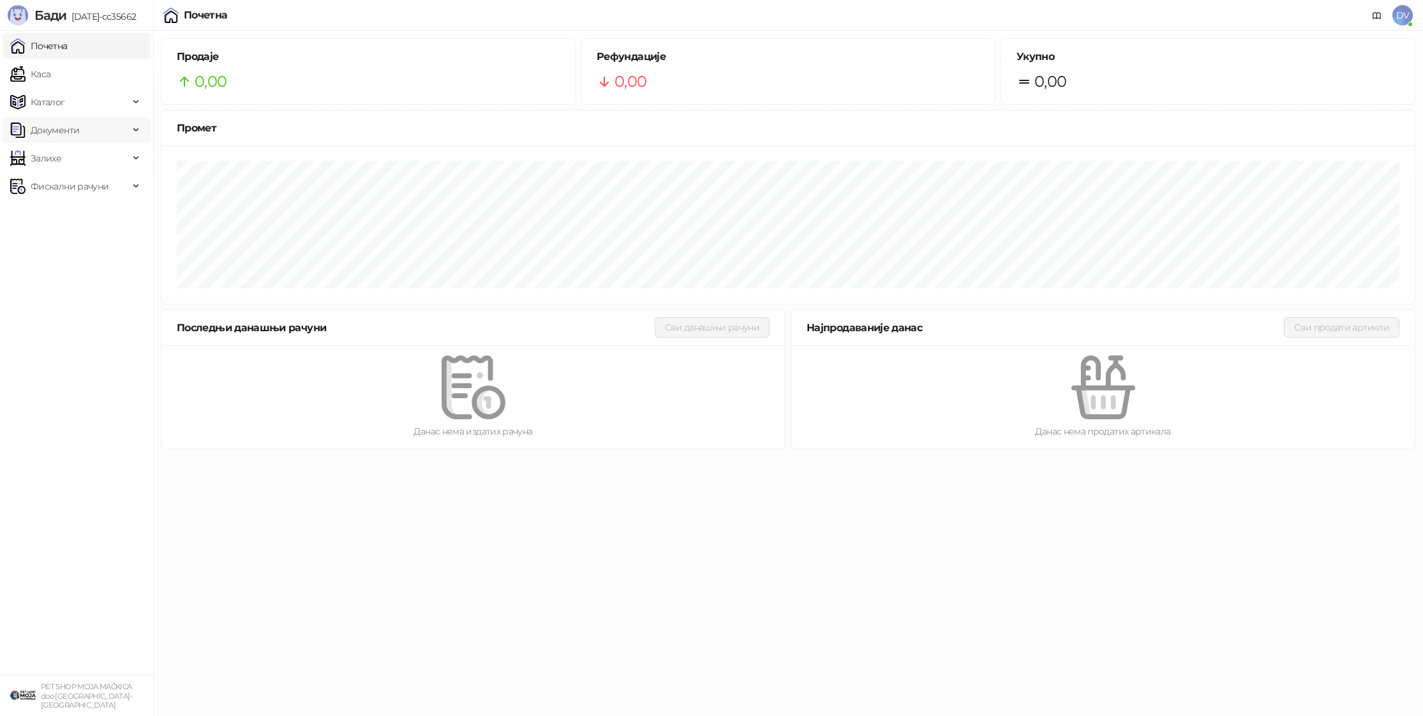
click at [88, 119] on span "Документи" at bounding box center [69, 130] width 119 height 26
click at [73, 151] on link "Улазни документи" at bounding box center [65, 158] width 101 height 26
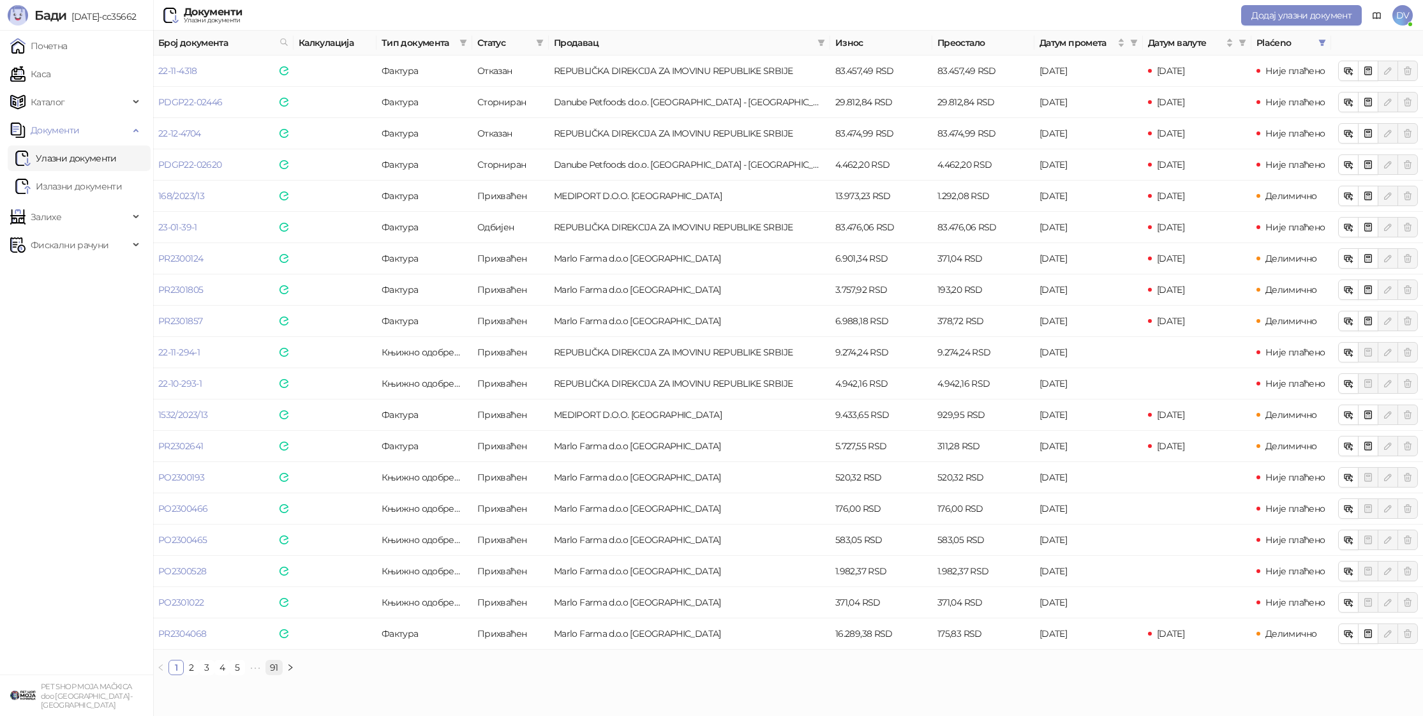
click at [273, 671] on link "91" at bounding box center [274, 667] width 16 height 14
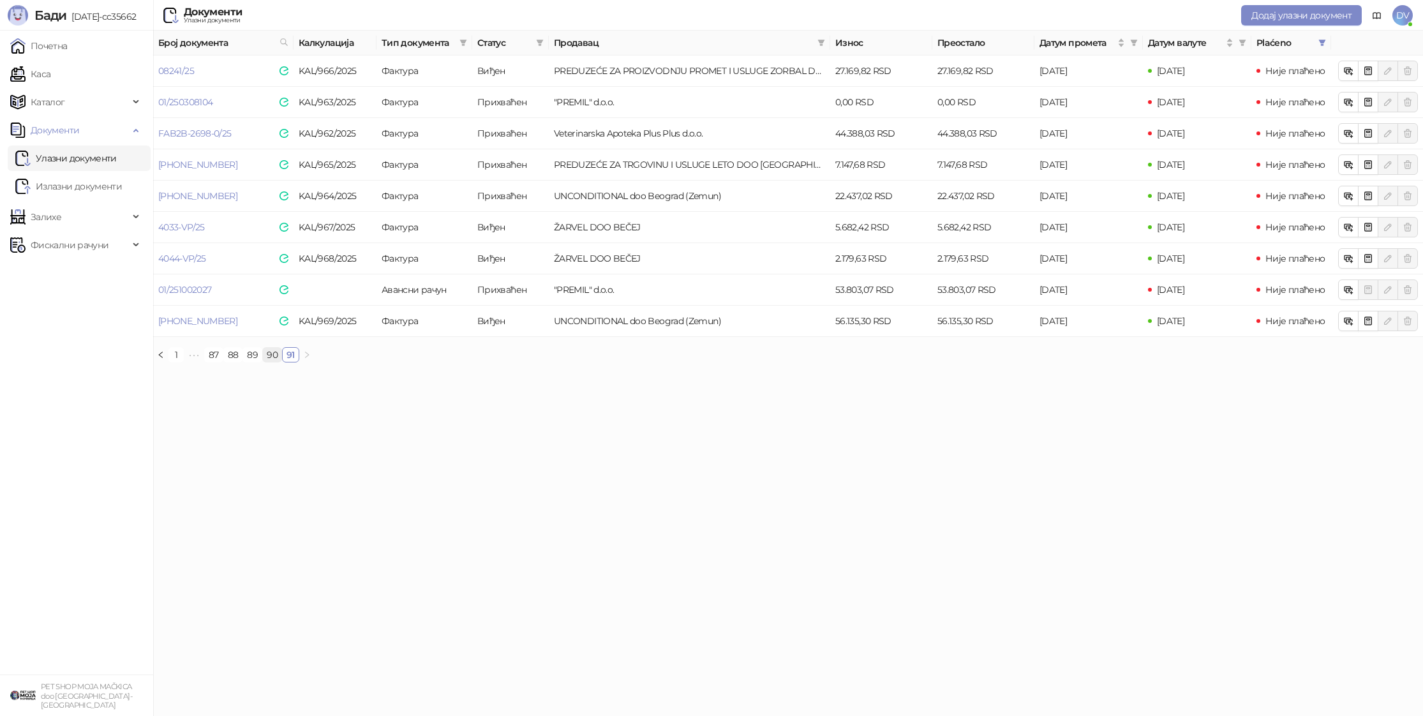
click at [271, 354] on link "90" at bounding box center [272, 355] width 19 height 14
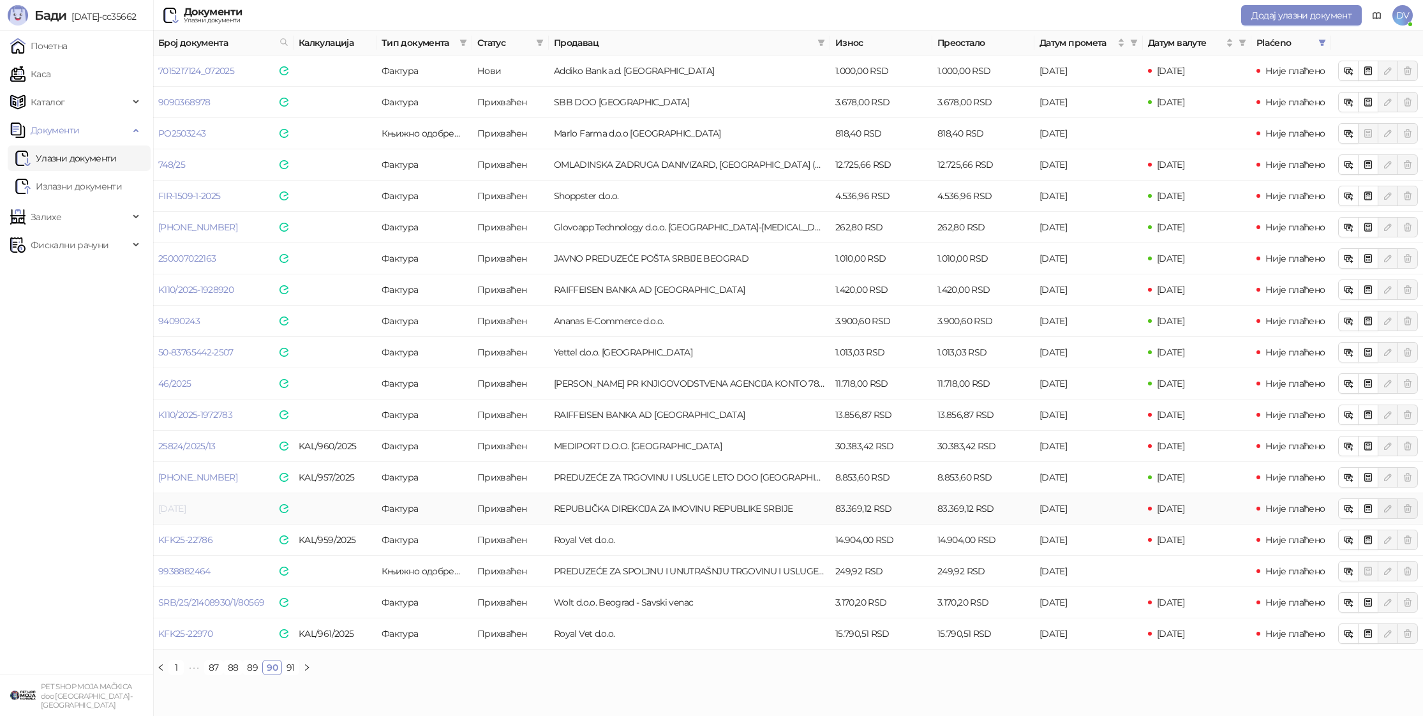
click at [186, 508] on link "[DATE]" at bounding box center [171, 508] width 27 height 11
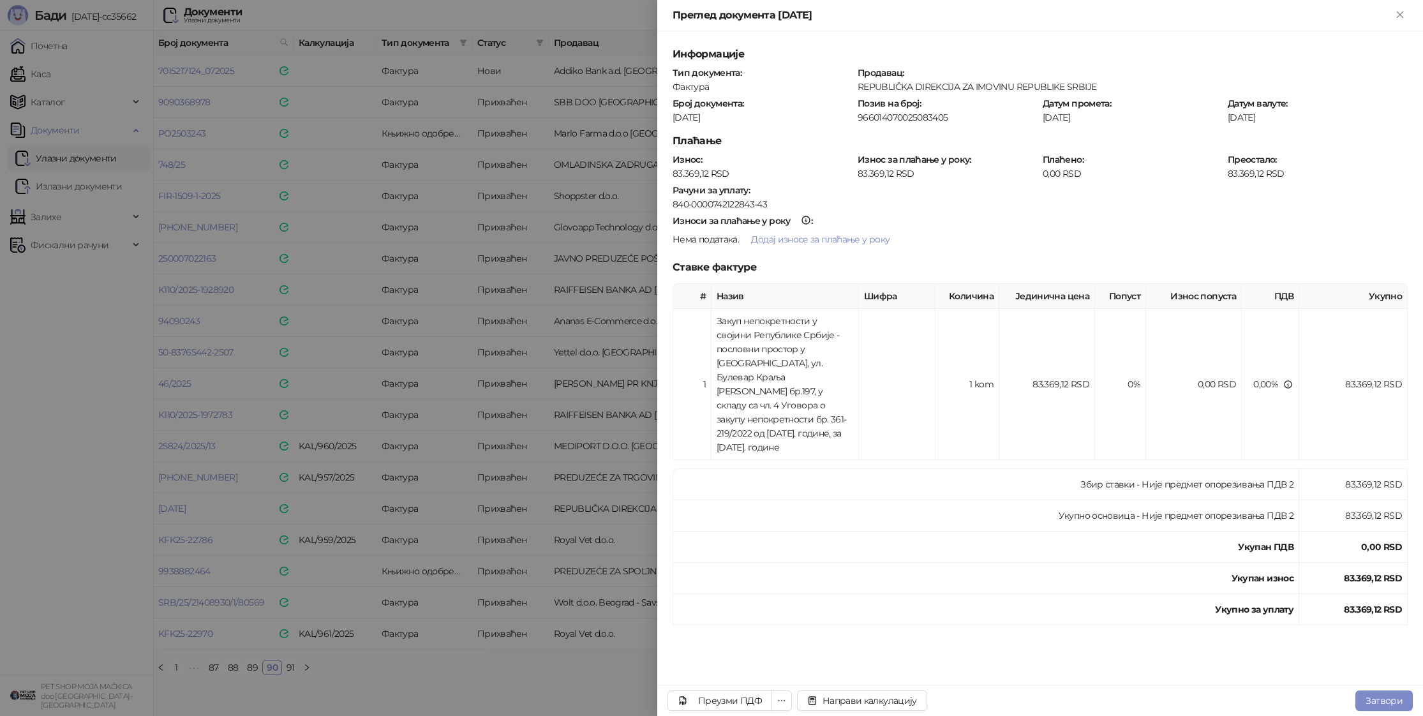
click at [62, 374] on div at bounding box center [711, 358] width 1423 height 716
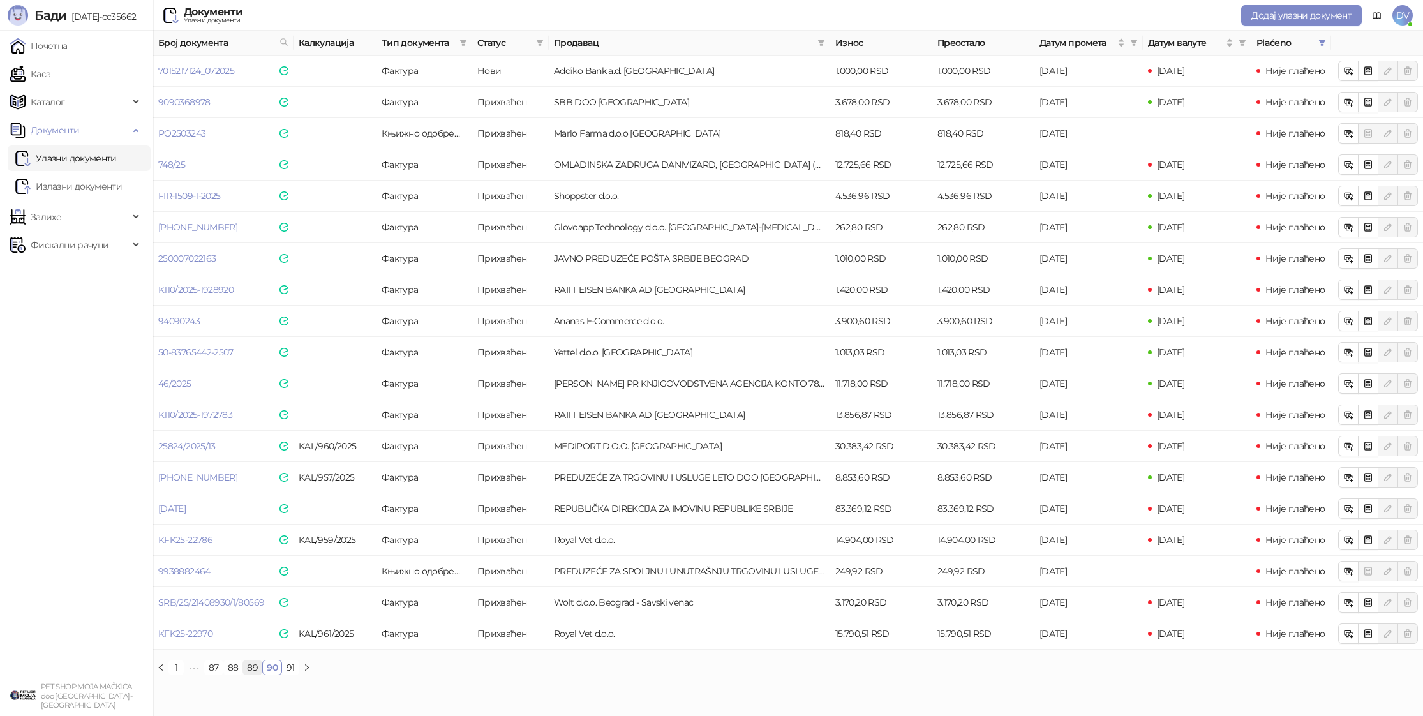
click at [253, 668] on link "89" at bounding box center [252, 667] width 19 height 14
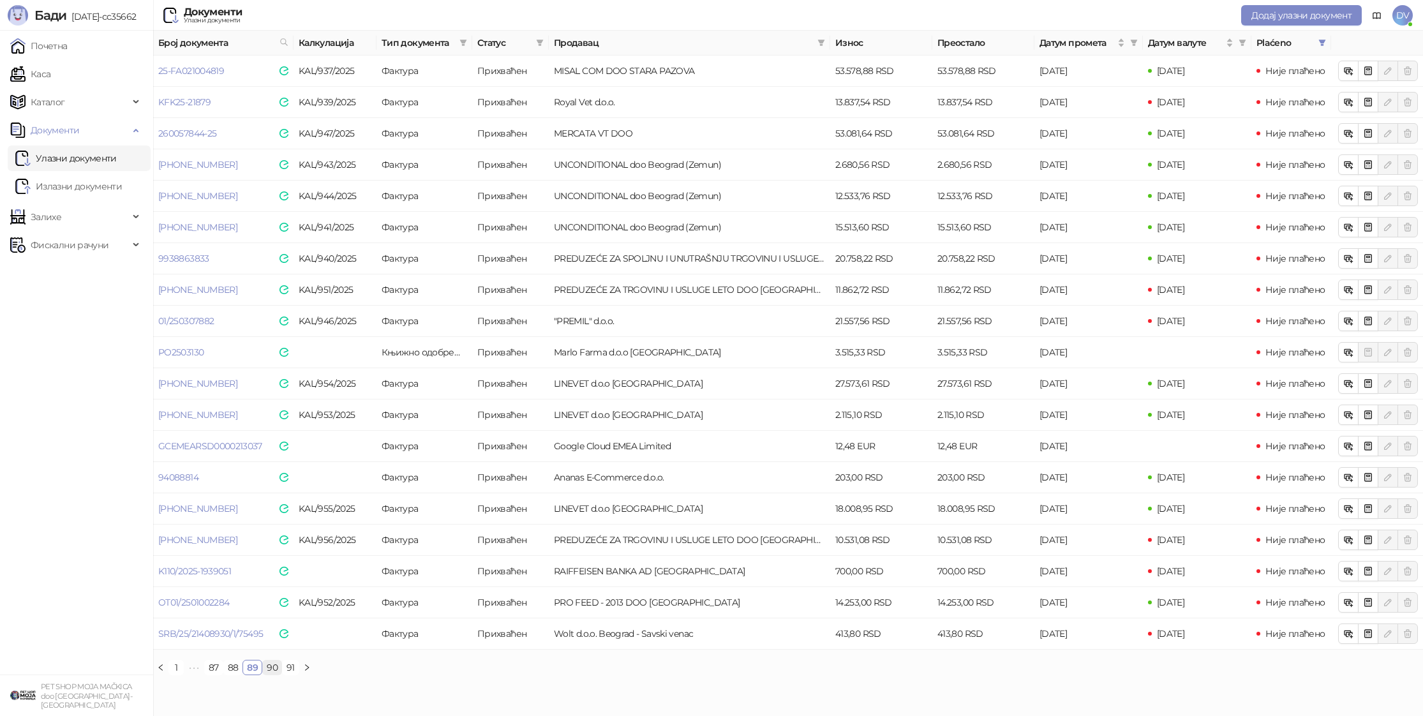
click at [272, 665] on link "90" at bounding box center [272, 667] width 19 height 14
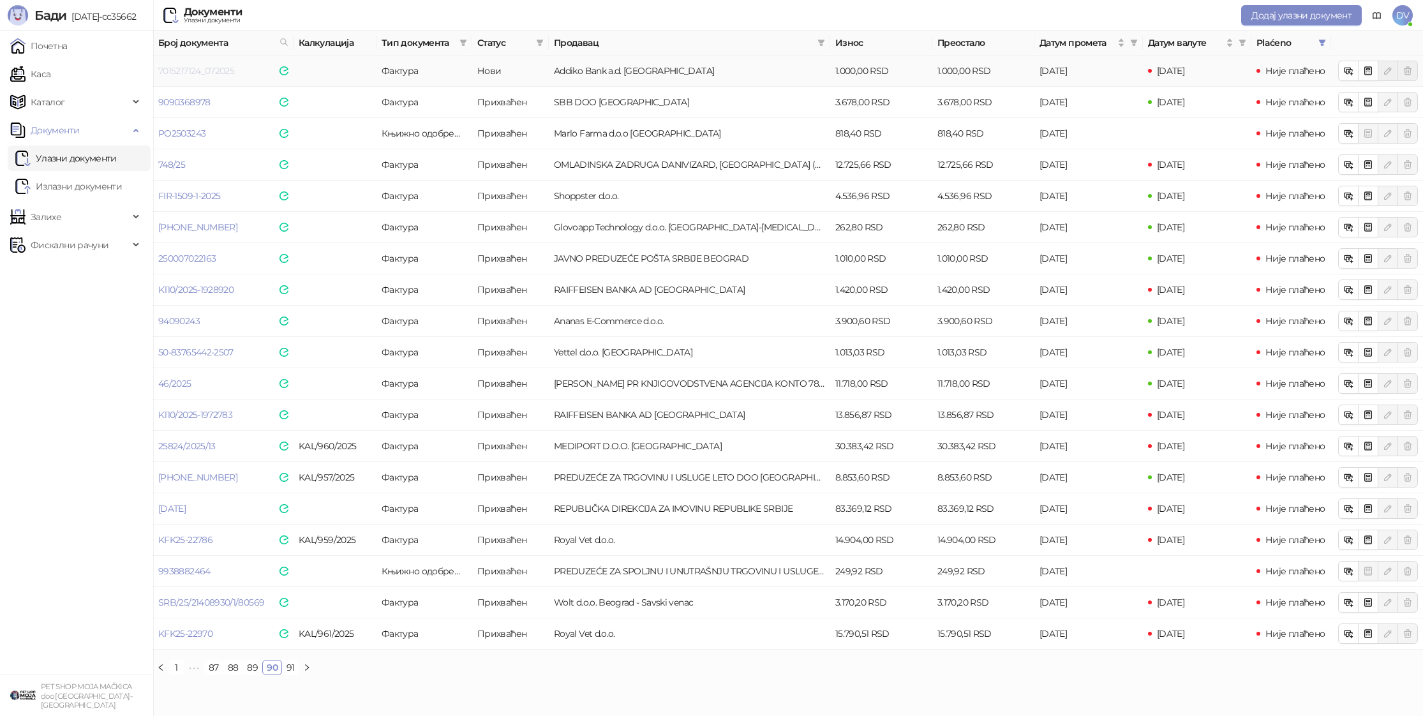
click at [209, 74] on link "7015217124_072025" at bounding box center [196, 70] width 76 height 11
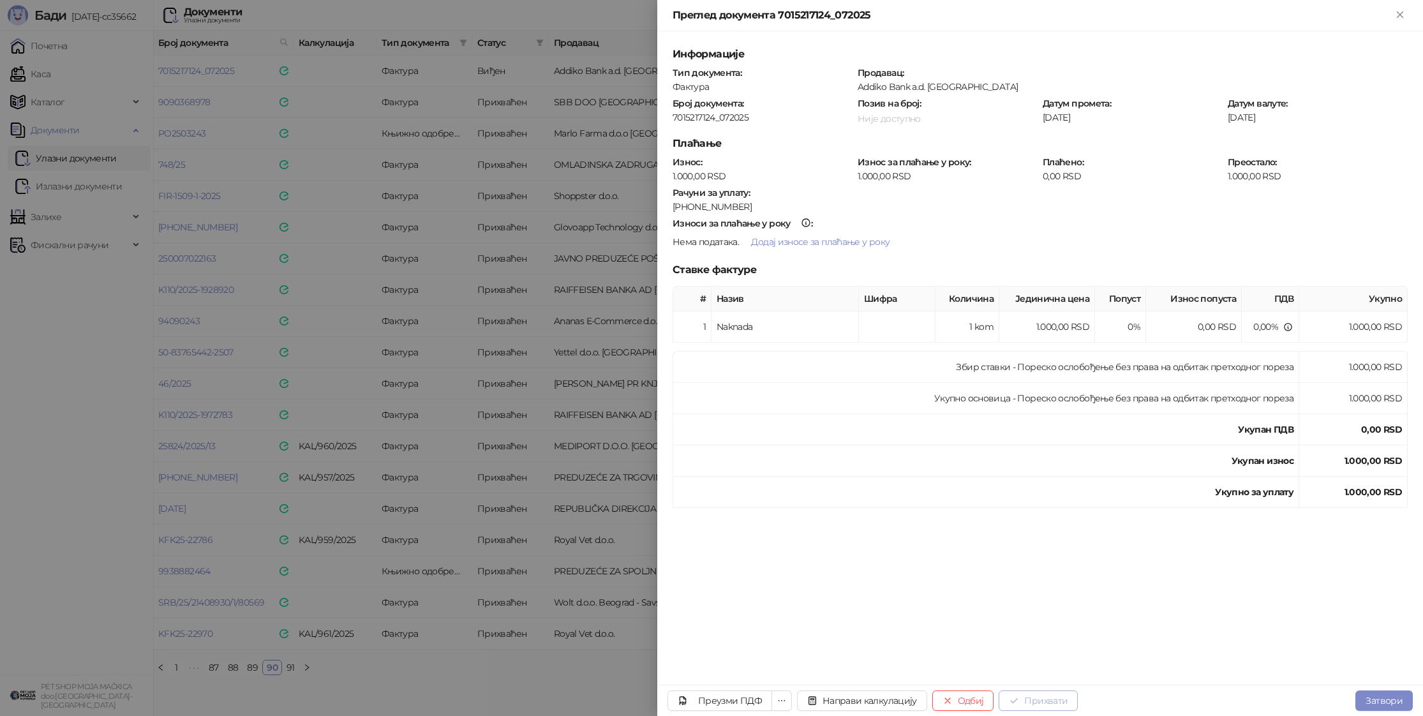
click at [1046, 706] on button "Прихвати" at bounding box center [1037, 700] width 79 height 20
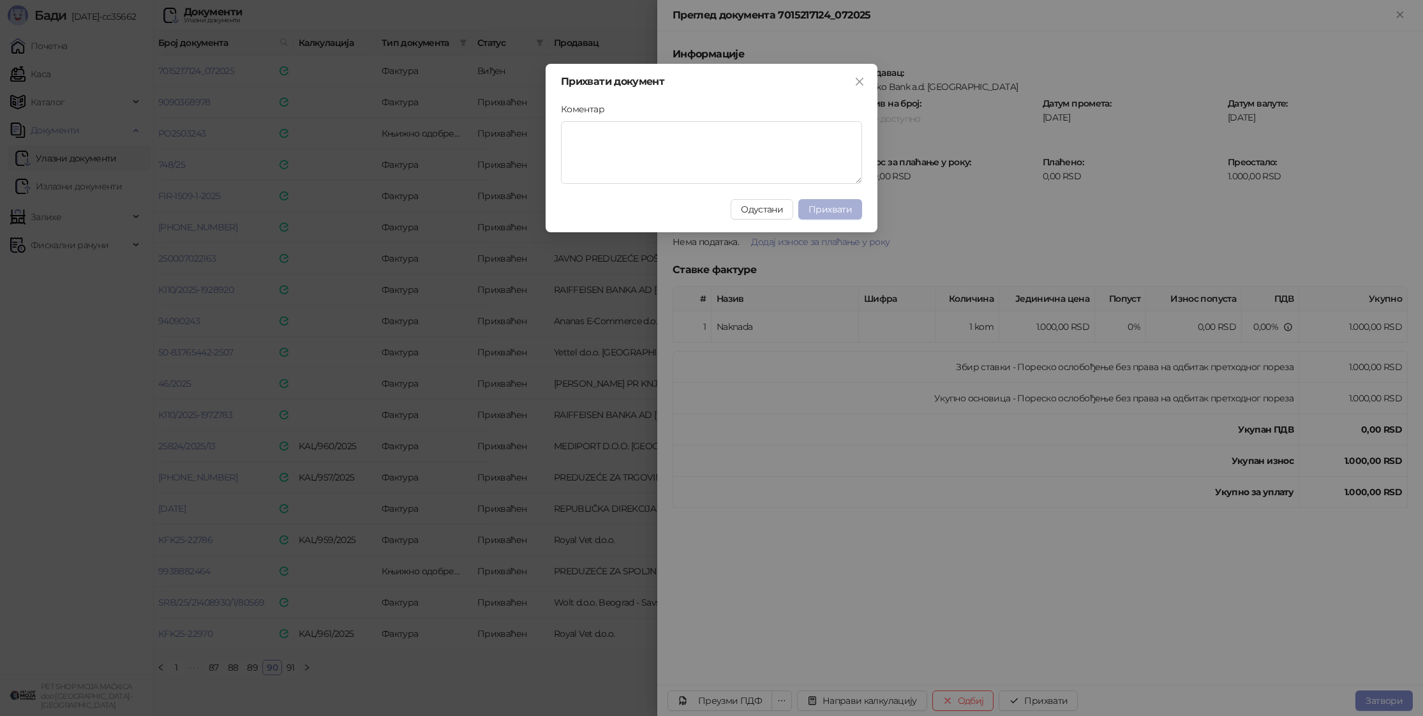
click at [834, 209] on span "Прихвати" at bounding box center [829, 209] width 43 height 11
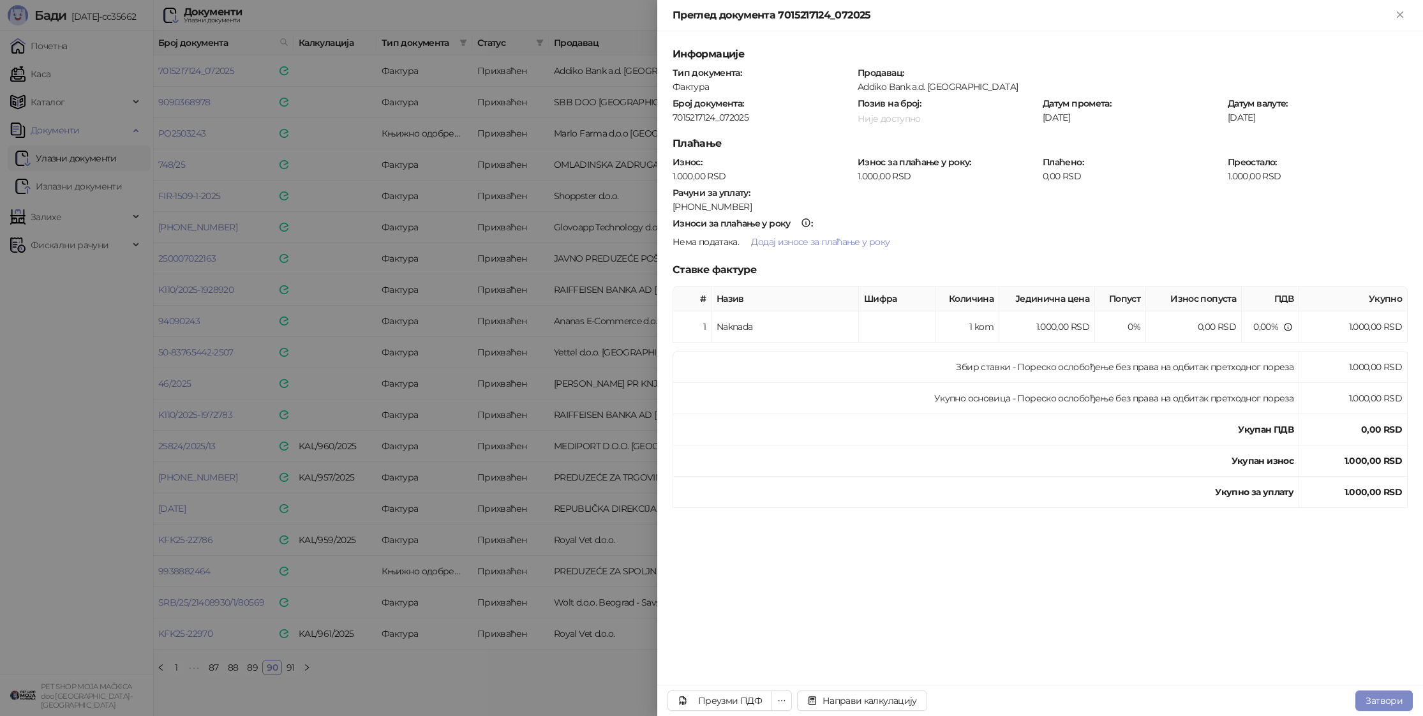
click at [505, 350] on div at bounding box center [711, 358] width 1423 height 716
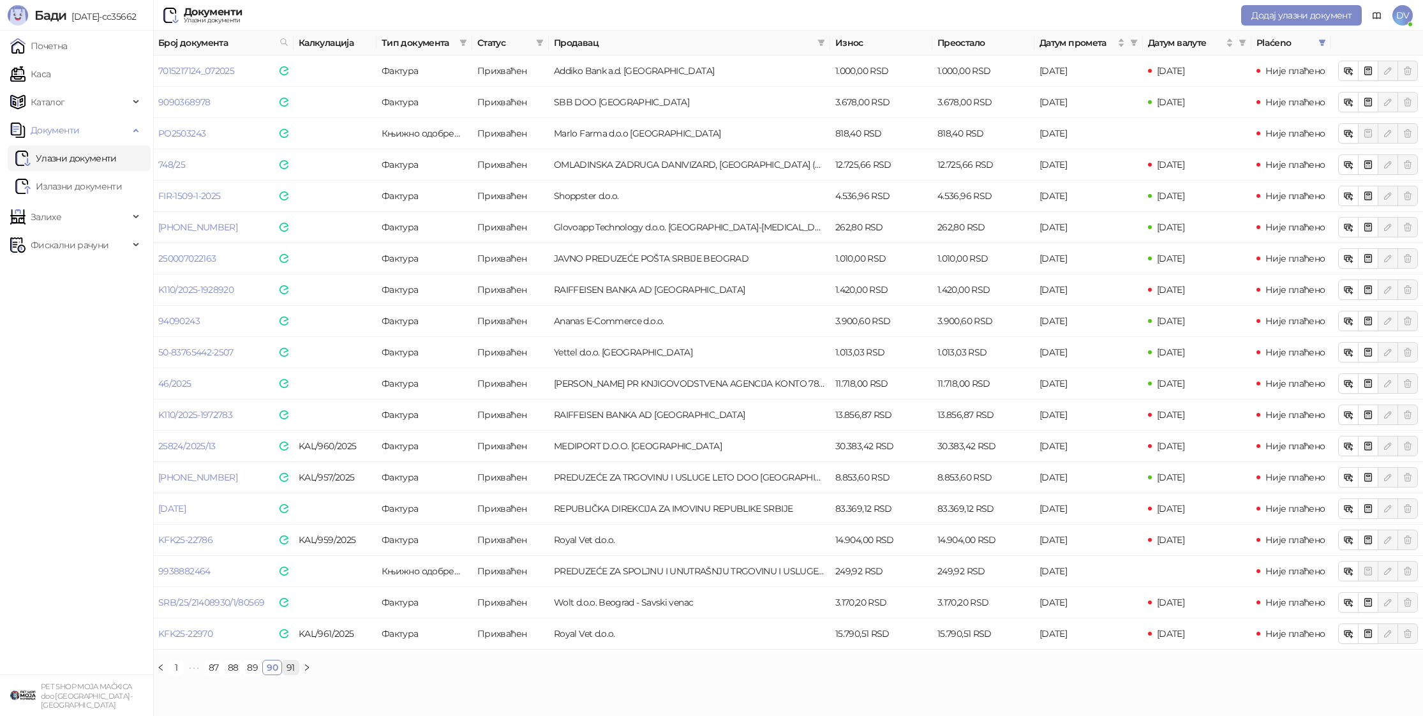
click at [288, 661] on link "91" at bounding box center [291, 667] width 16 height 14
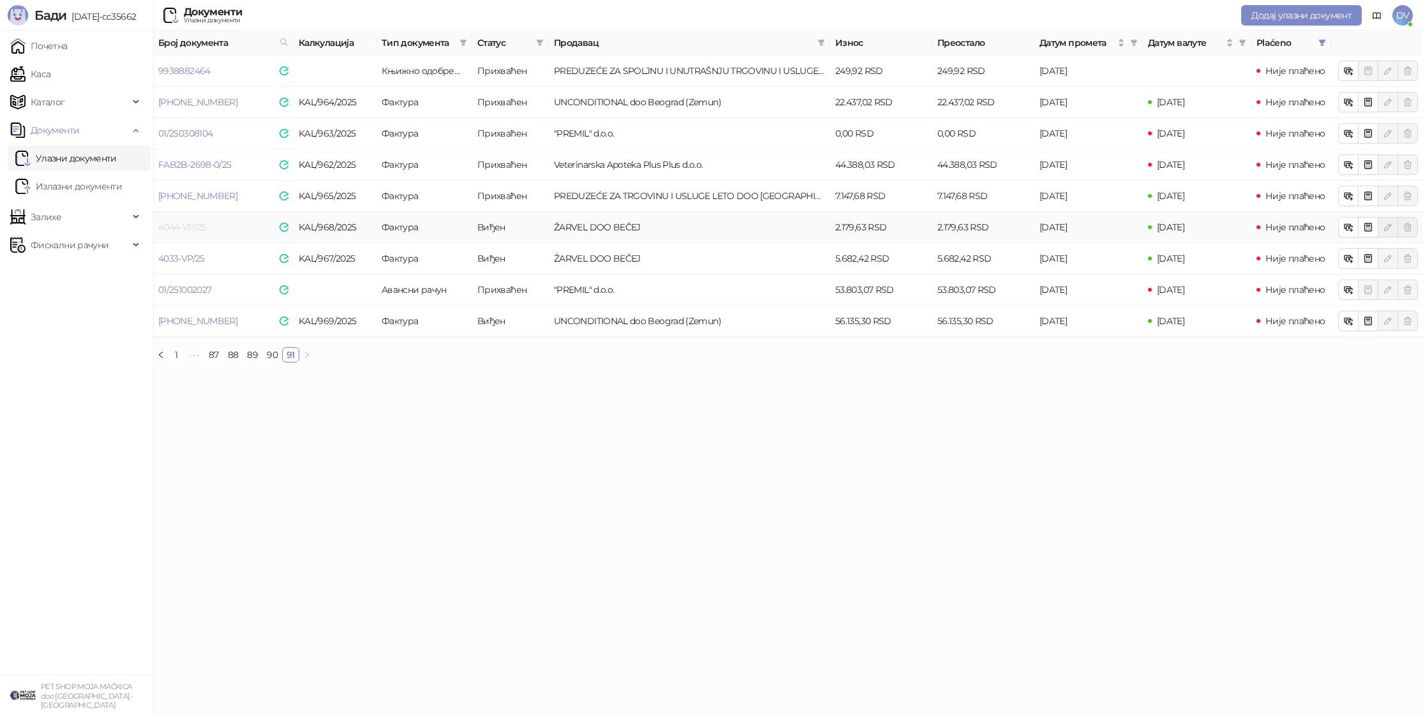
click at [181, 222] on link "4044-VP/25" at bounding box center [182, 226] width 48 height 11
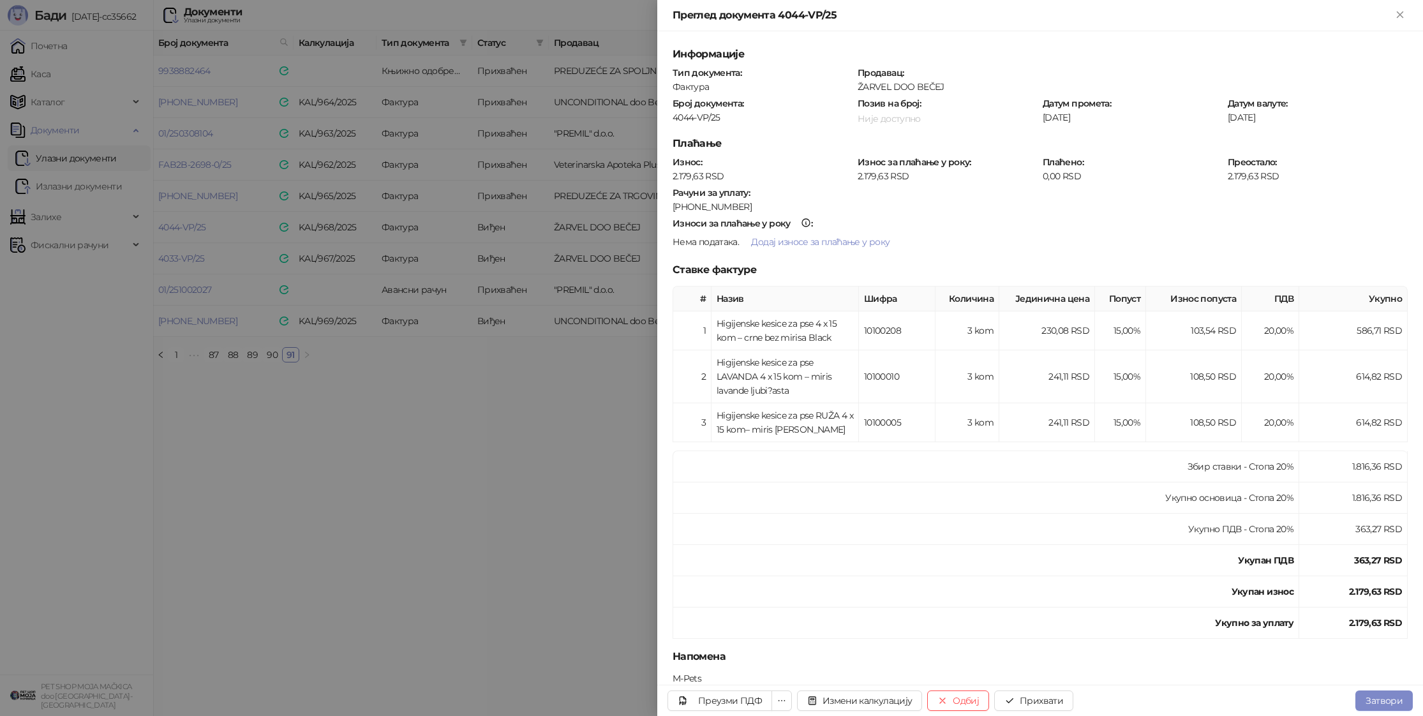
click at [713, 115] on div "4044-VP/25" at bounding box center [762, 117] width 182 height 11
copy div "4044-VP/25"
click at [1028, 693] on button "Прихвати" at bounding box center [1033, 700] width 79 height 20
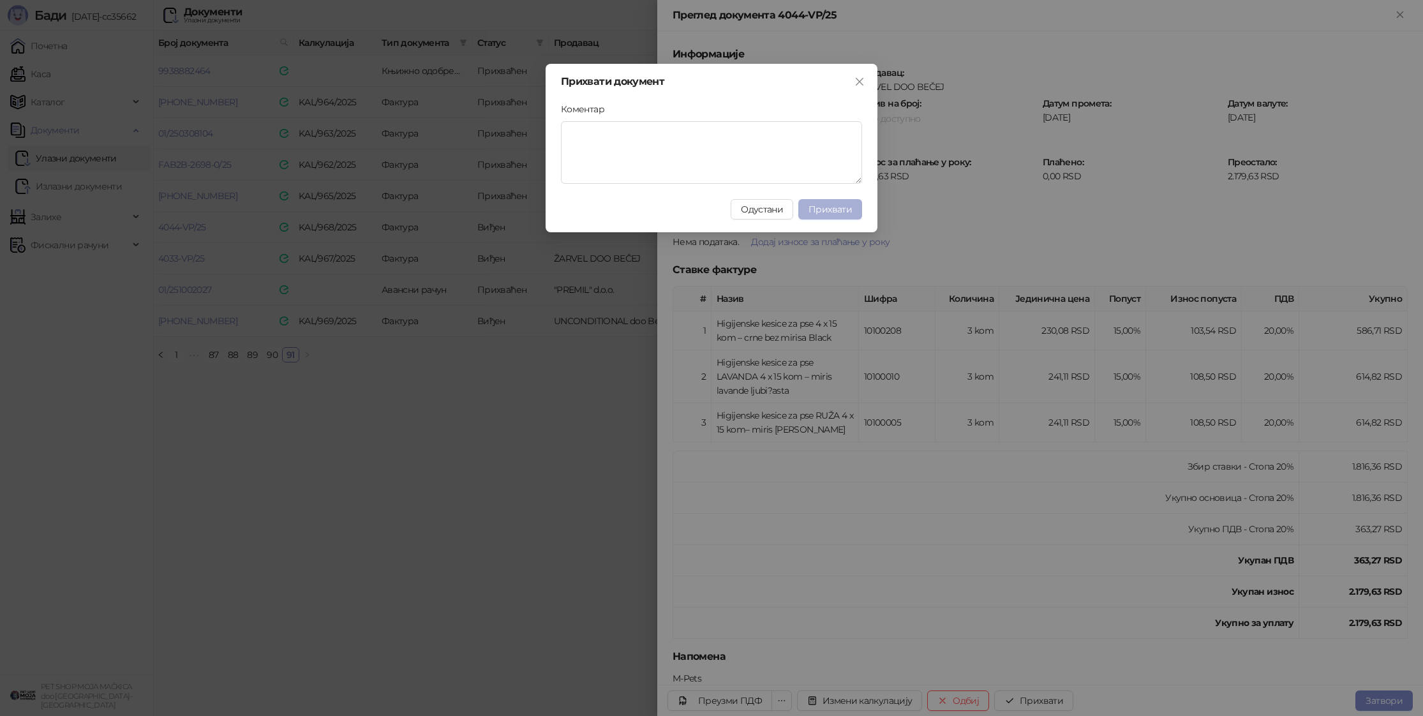
click at [854, 213] on button "Прихвати" at bounding box center [830, 209] width 64 height 20
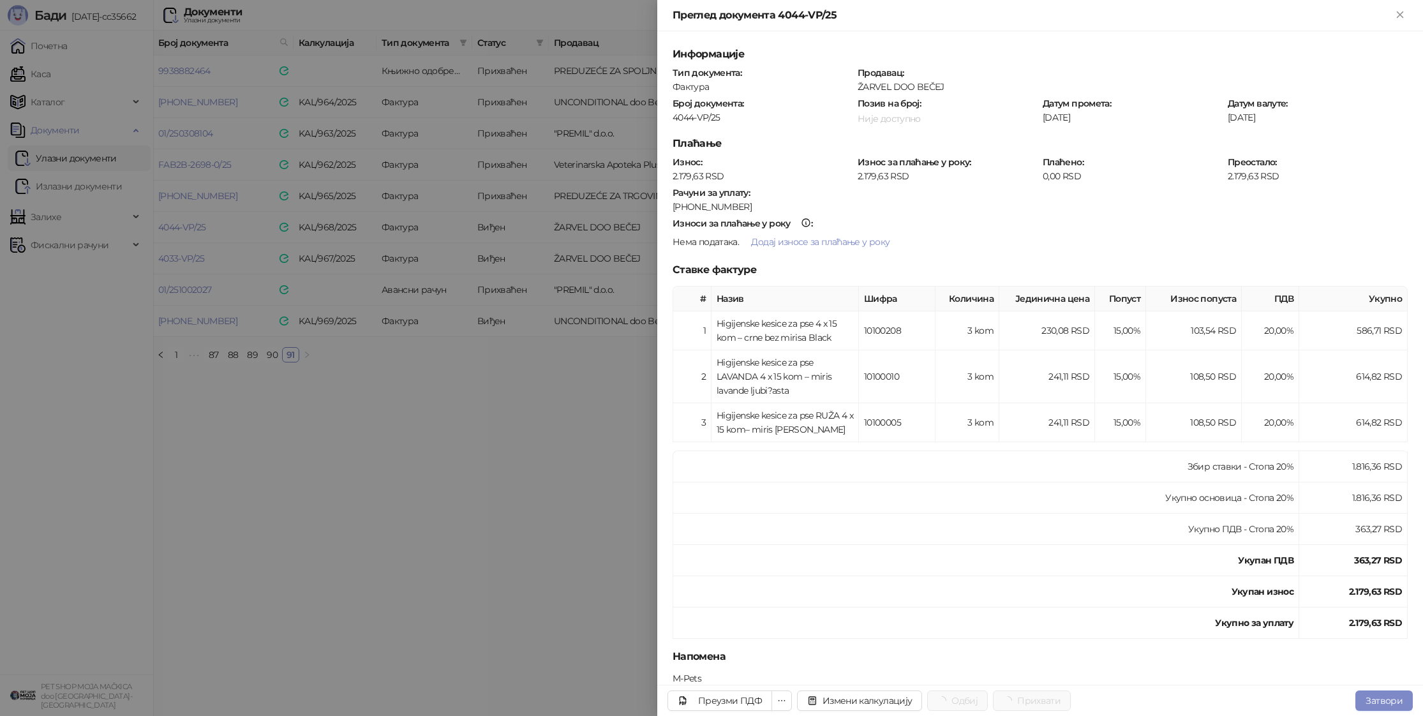
click at [416, 392] on div at bounding box center [711, 358] width 1423 height 716
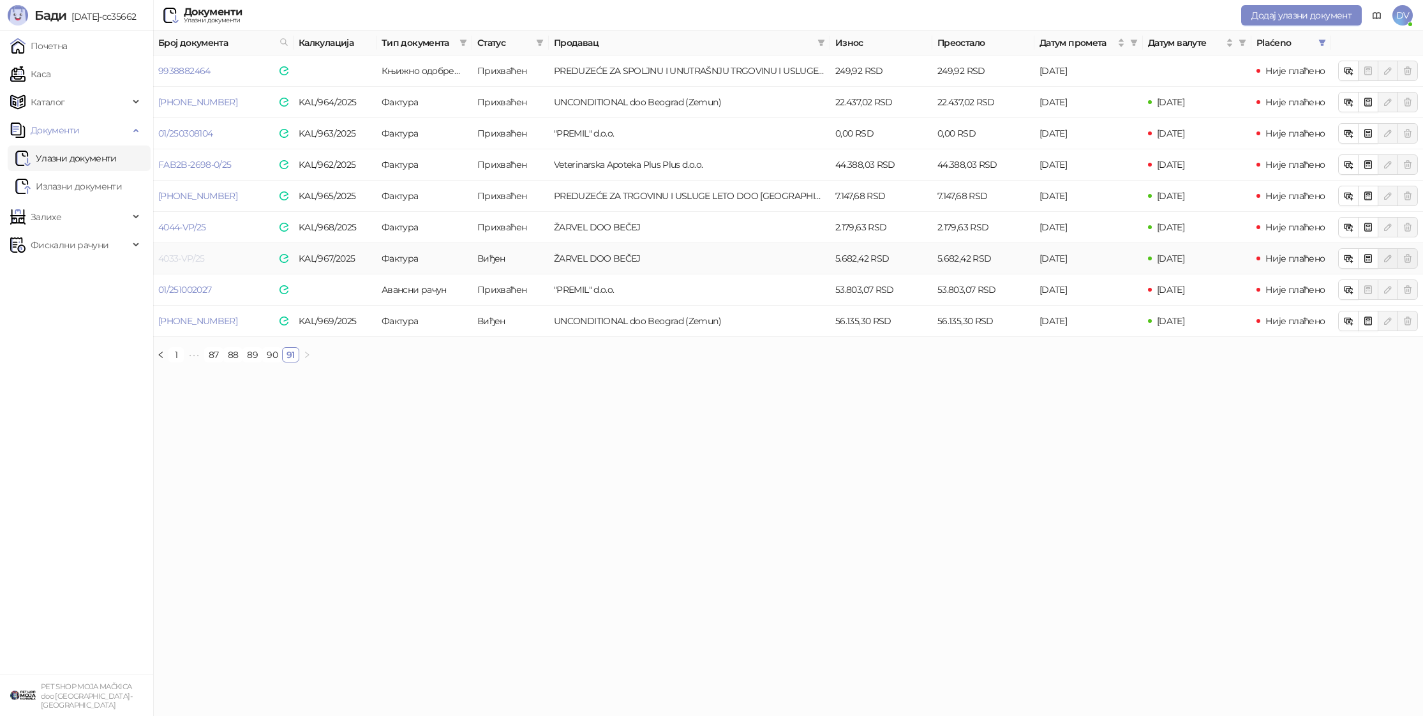
click at [177, 256] on link "4033-VP/25" at bounding box center [181, 258] width 47 height 11
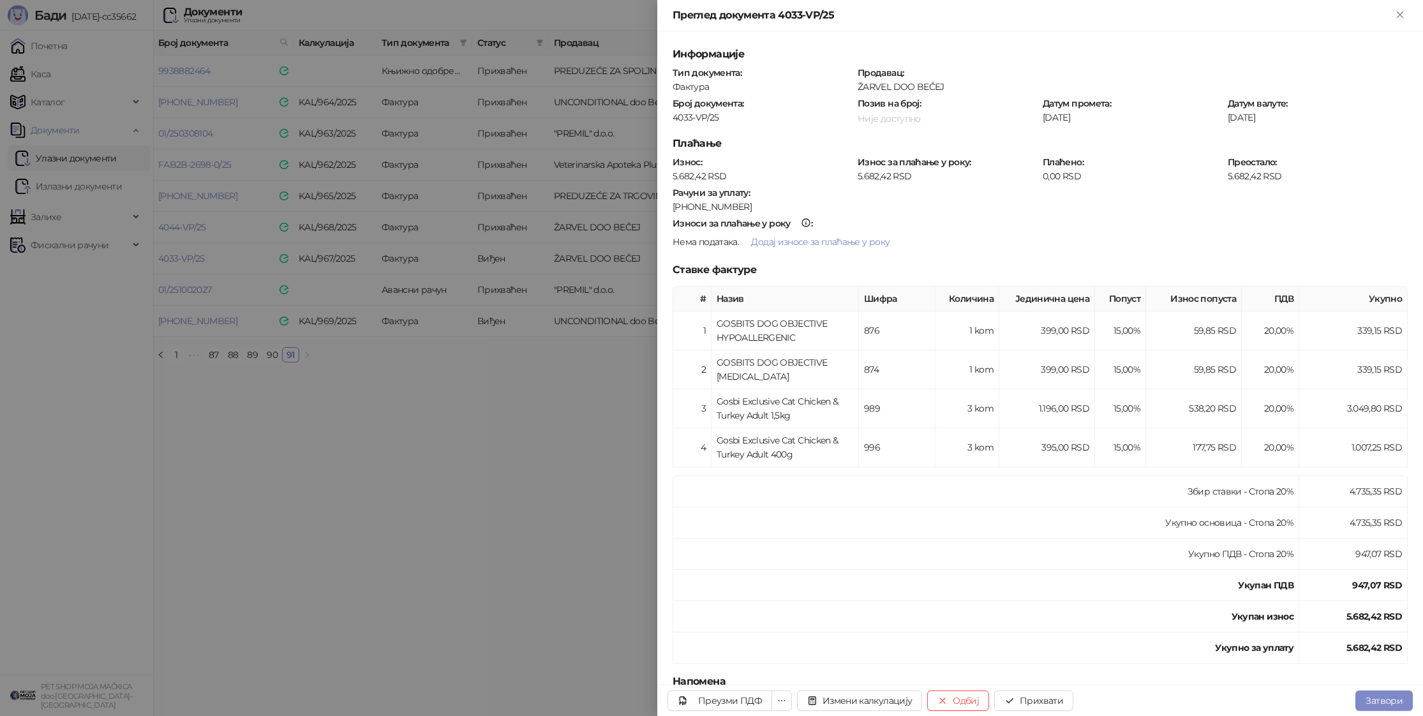
click at [697, 122] on div "4033-VP/25" at bounding box center [762, 117] width 182 height 11
copy div "4033-VP/25"
click at [1027, 695] on button "Прихвати" at bounding box center [1033, 700] width 79 height 20
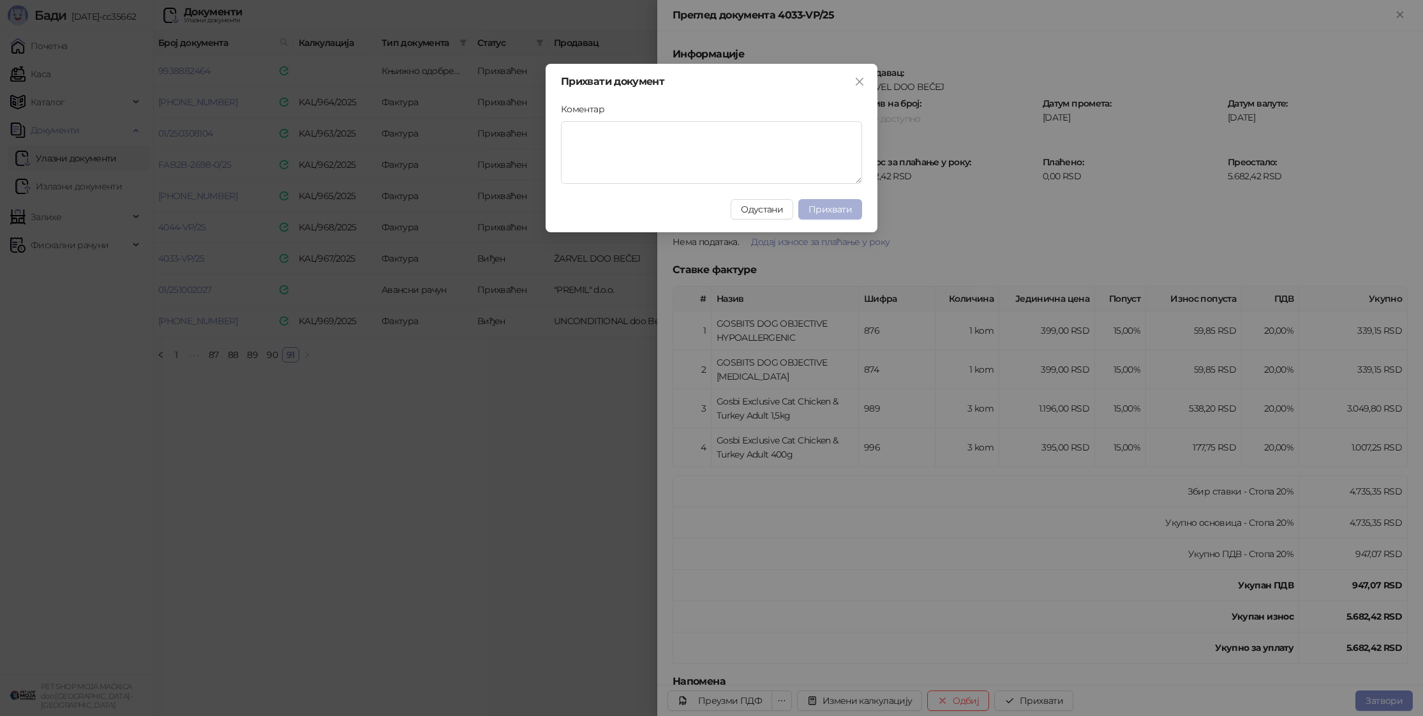
click at [842, 209] on span "Прихвати" at bounding box center [829, 209] width 43 height 11
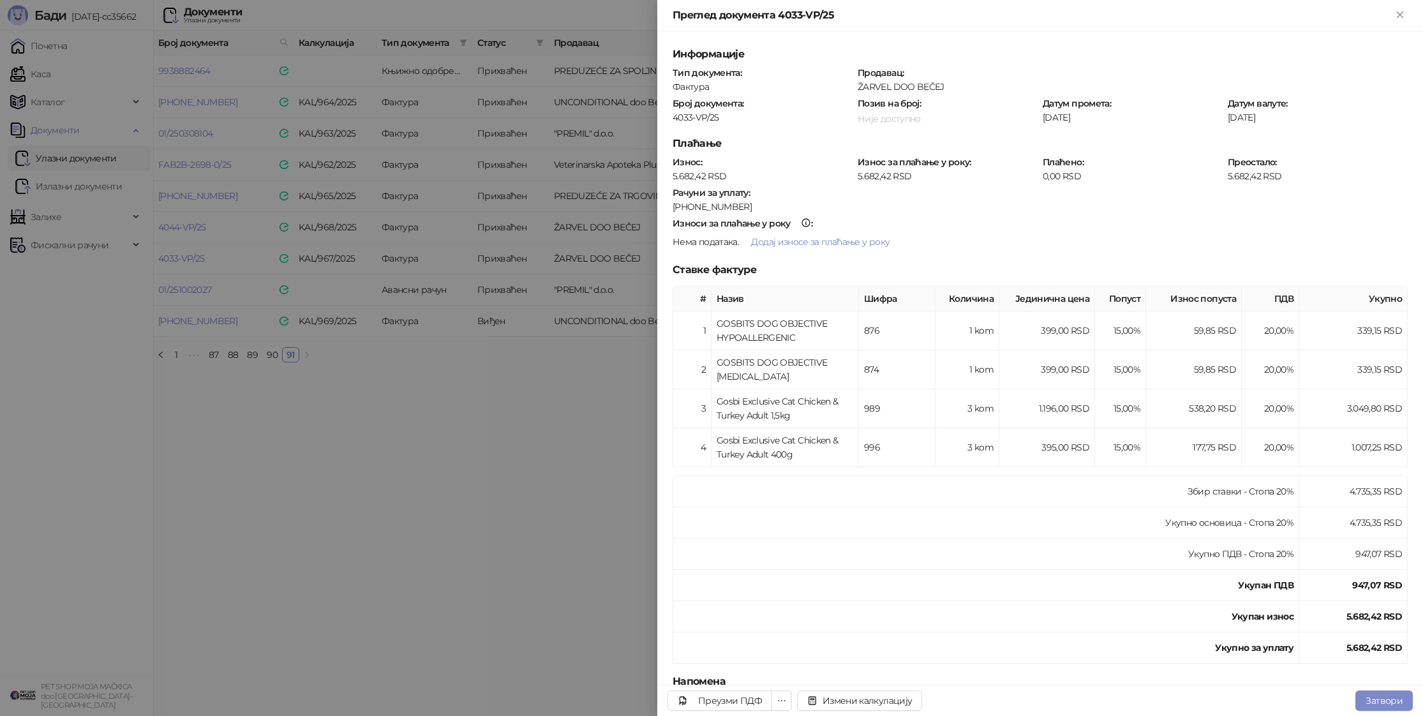
click at [475, 424] on div at bounding box center [711, 358] width 1423 height 716
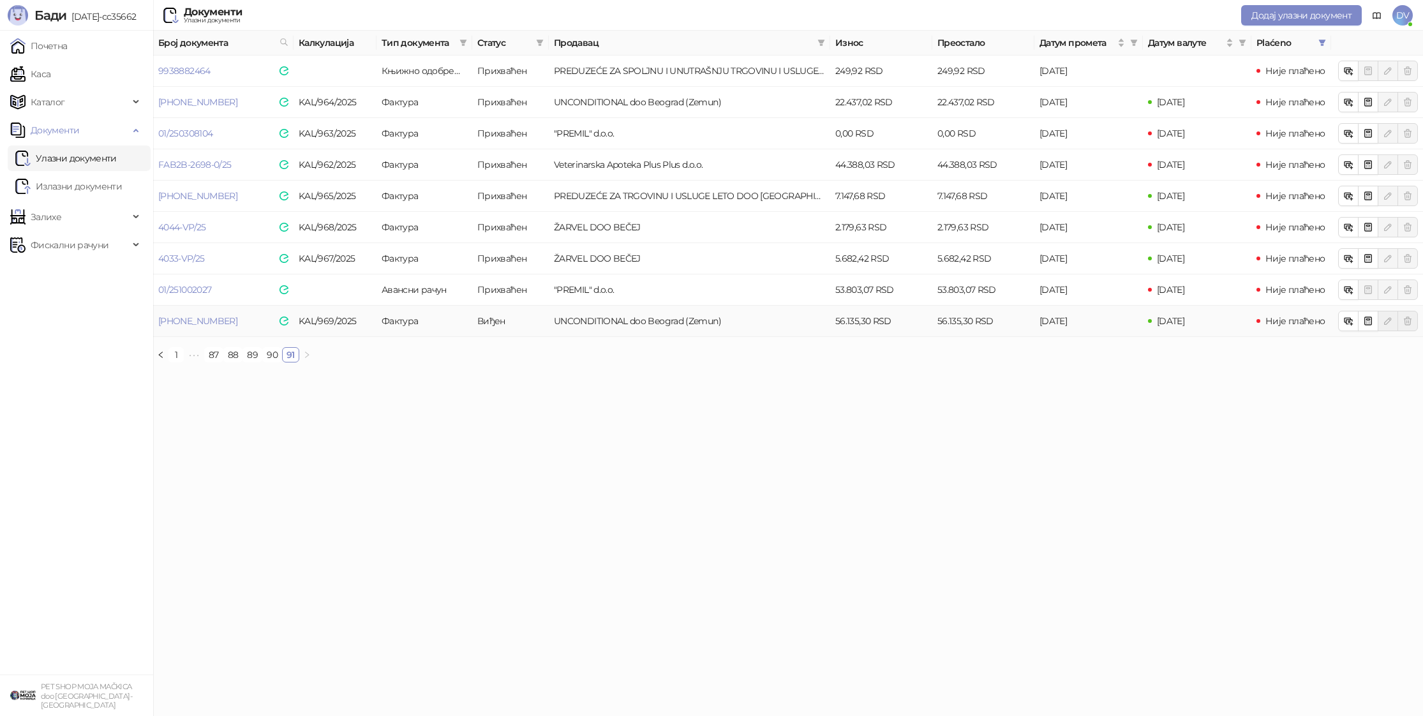
click at [168, 312] on td "[PHONE_NUMBER]" at bounding box center [223, 321] width 140 height 31
click at [172, 316] on link "[PHONE_NUMBER]" at bounding box center [197, 320] width 79 height 11
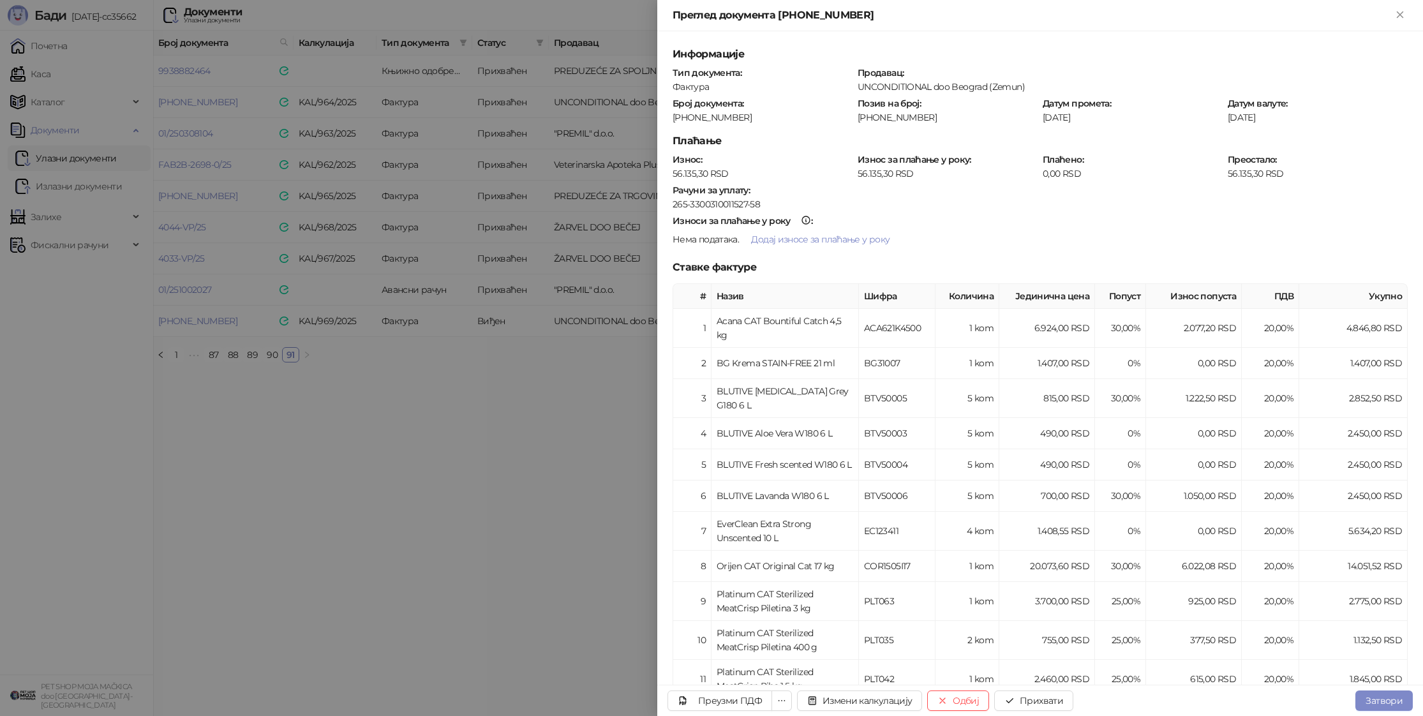
click at [711, 115] on div "[PHONE_NUMBER]" at bounding box center [762, 117] width 182 height 11
copy div "[PHONE_NUMBER]"
click at [1050, 683] on td "2.460,00 RSD" at bounding box center [1047, 679] width 96 height 39
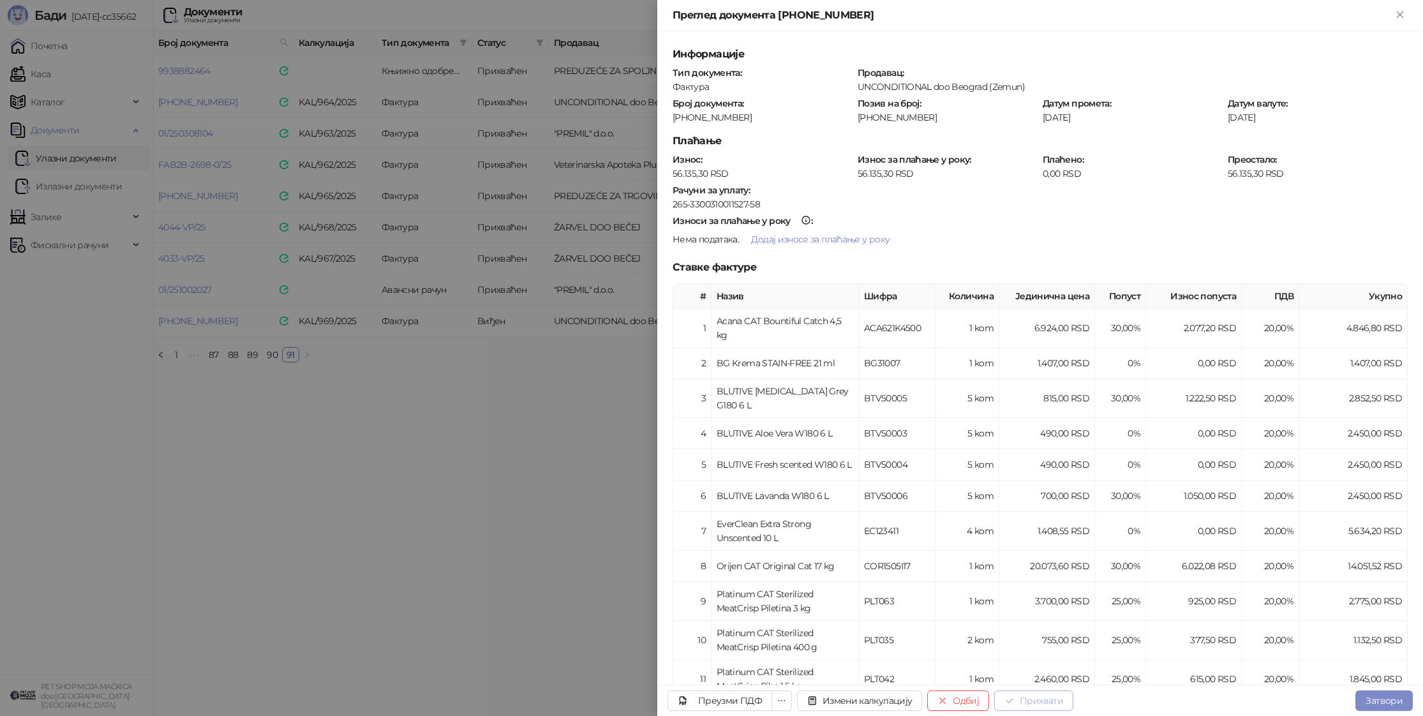
click at [1050, 697] on button "Прихвати" at bounding box center [1033, 700] width 79 height 20
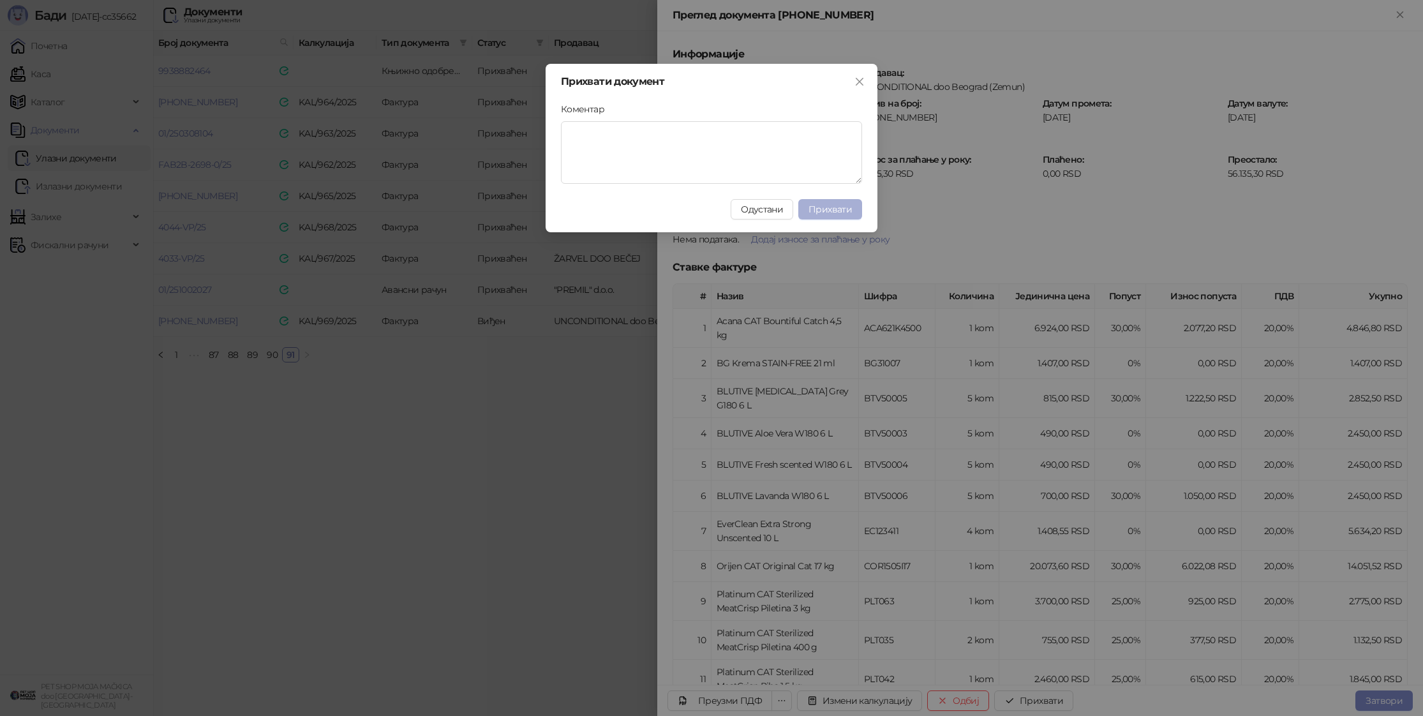
click at [827, 205] on span "Прихвати" at bounding box center [829, 209] width 43 height 11
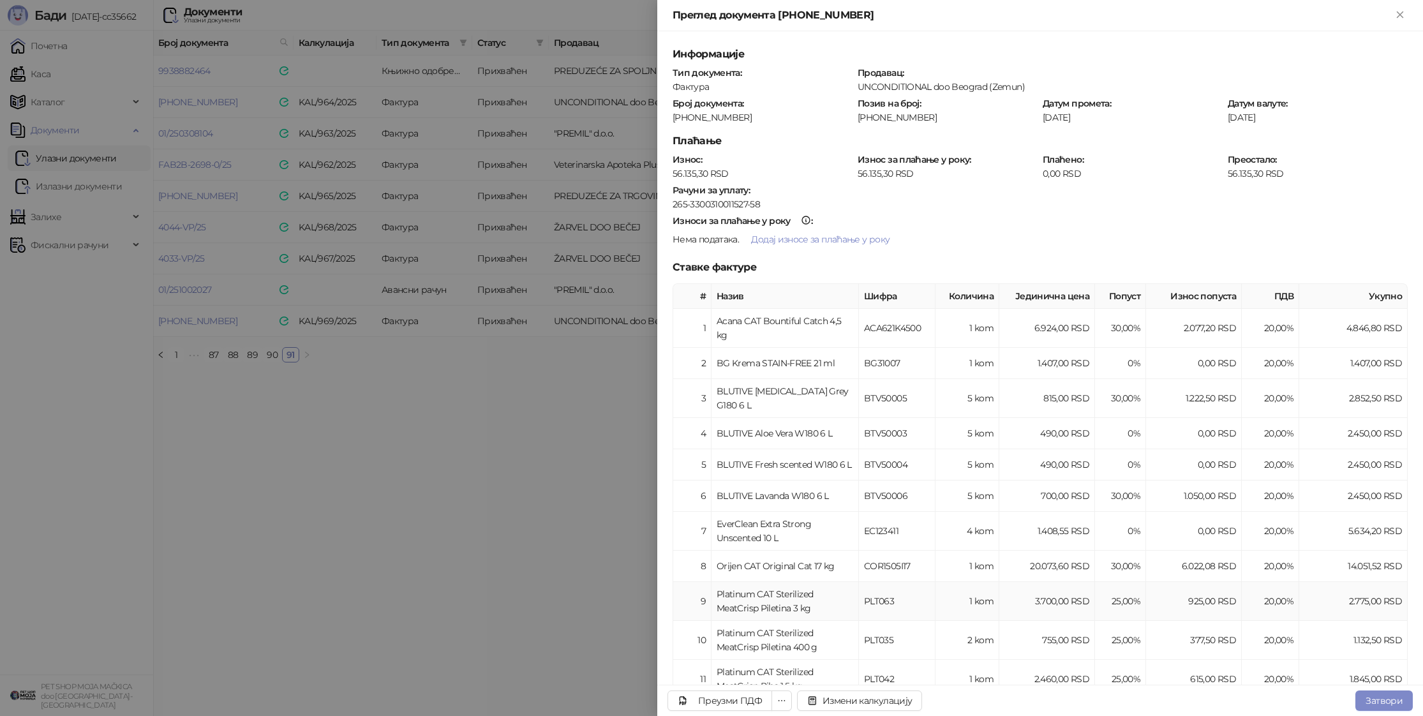
scroll to position [435, 0]
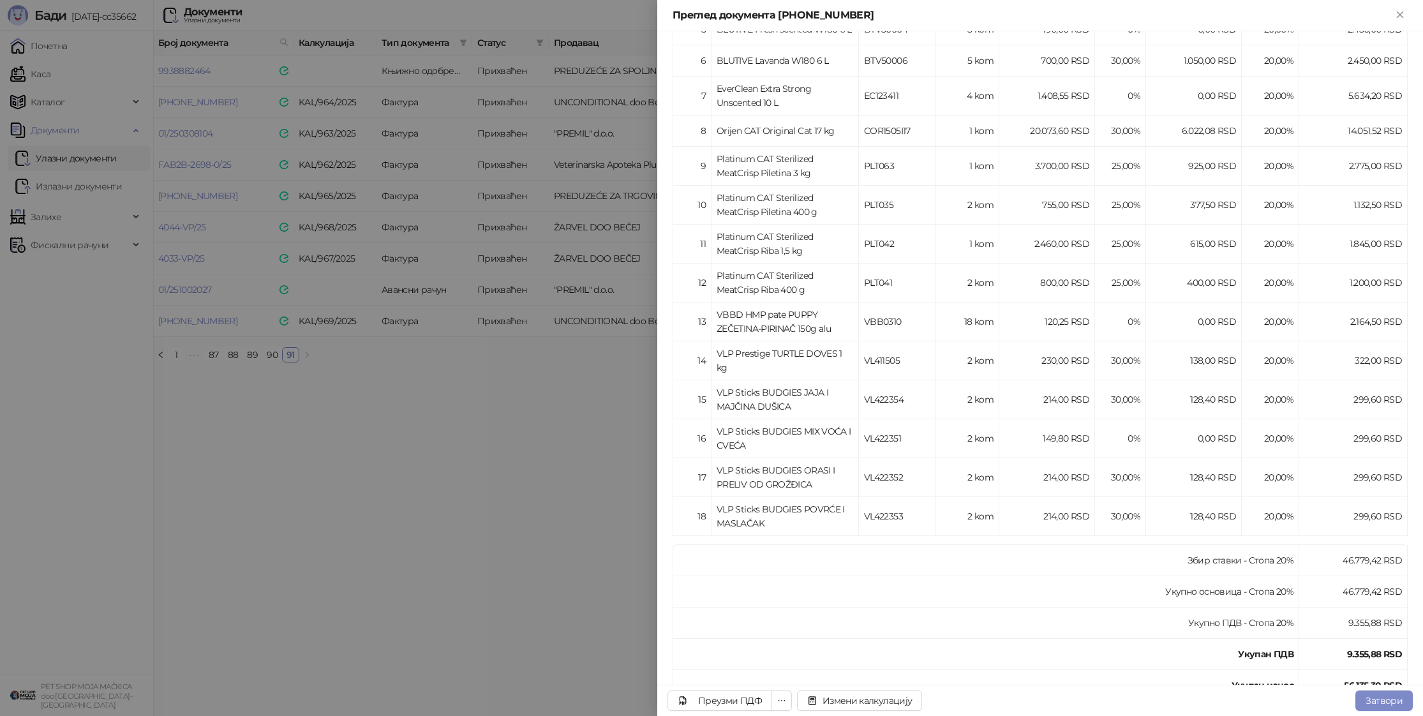
click at [427, 483] on div at bounding box center [711, 358] width 1423 height 716
